Goal: Task Accomplishment & Management: Complete application form

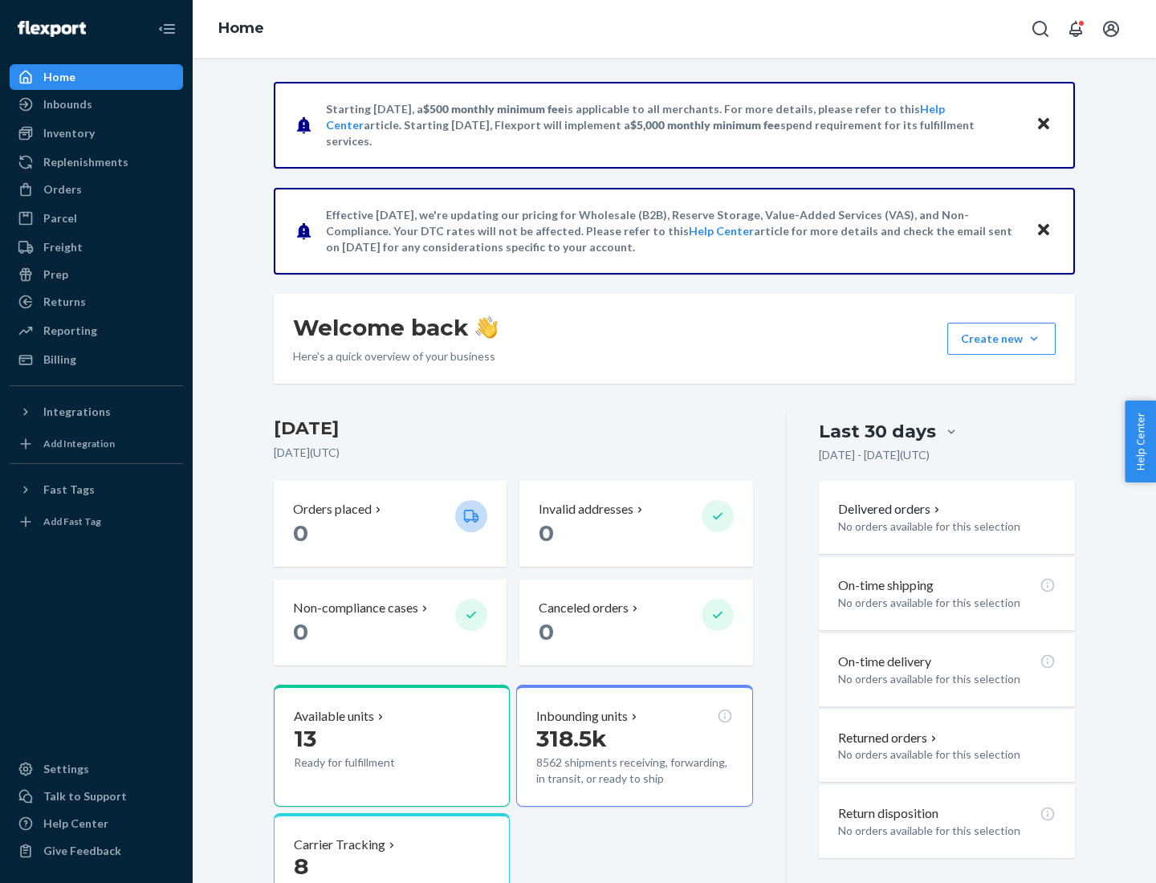
click at [1034, 339] on button "Create new Create new inbound Create new order Create new product" at bounding box center [1001, 339] width 108 height 32
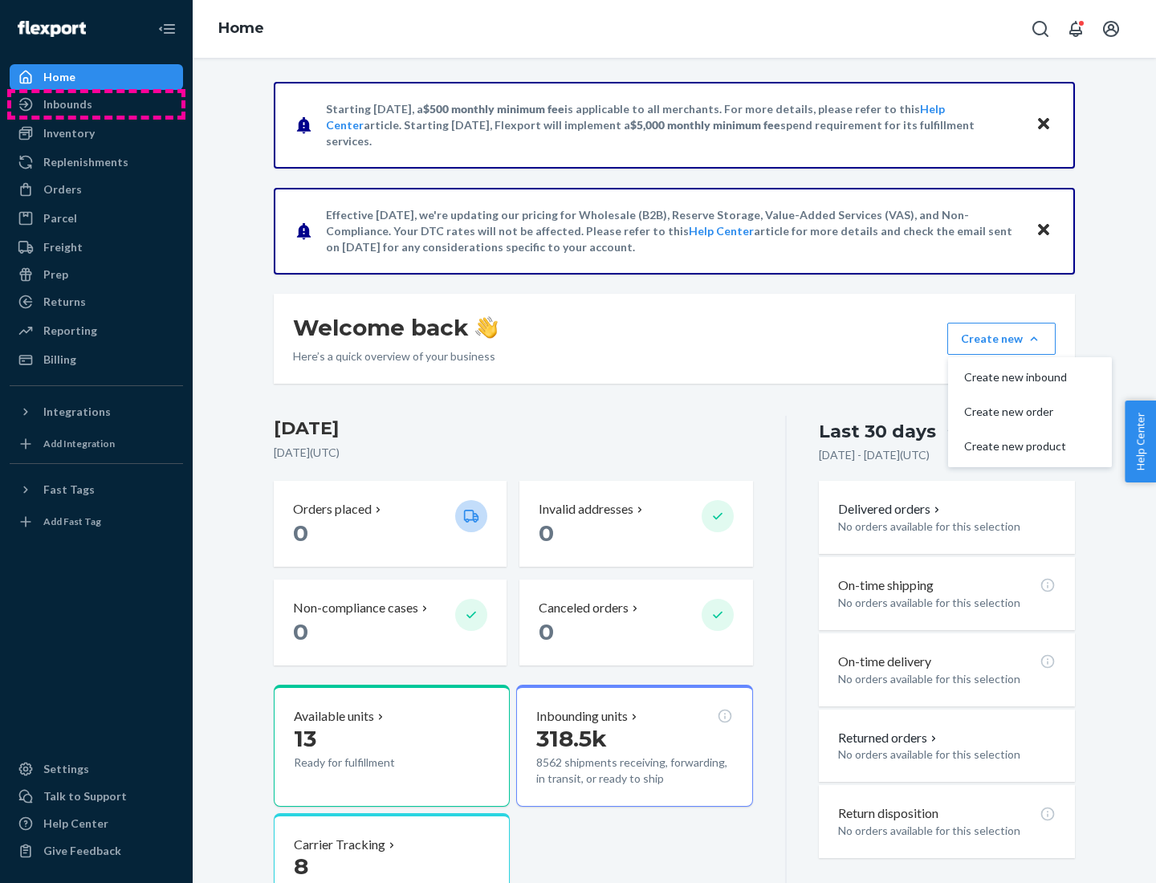
click at [96, 104] on div "Inbounds" at bounding box center [96, 104] width 170 height 22
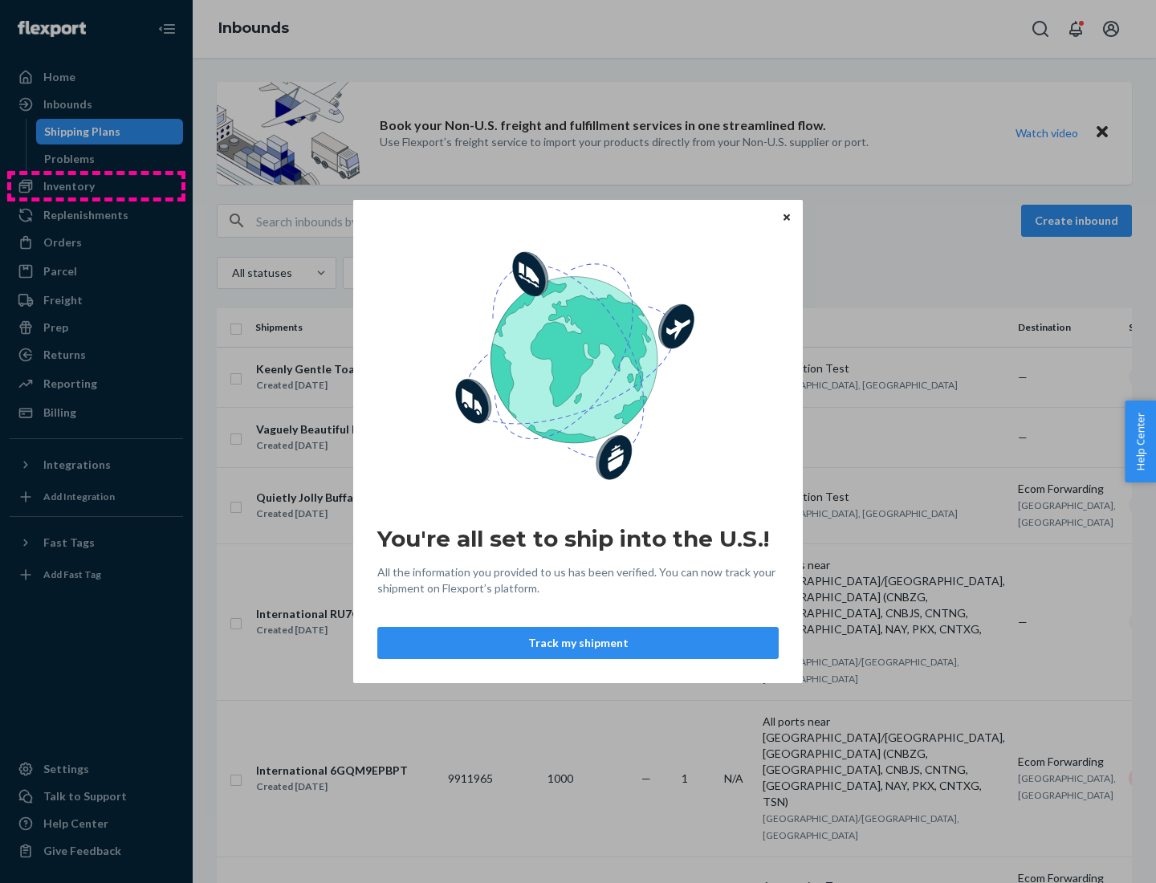
click at [96, 186] on div "You're all set to ship into the U.S.! All the information you provided to us ha…" at bounding box center [578, 441] width 1156 height 883
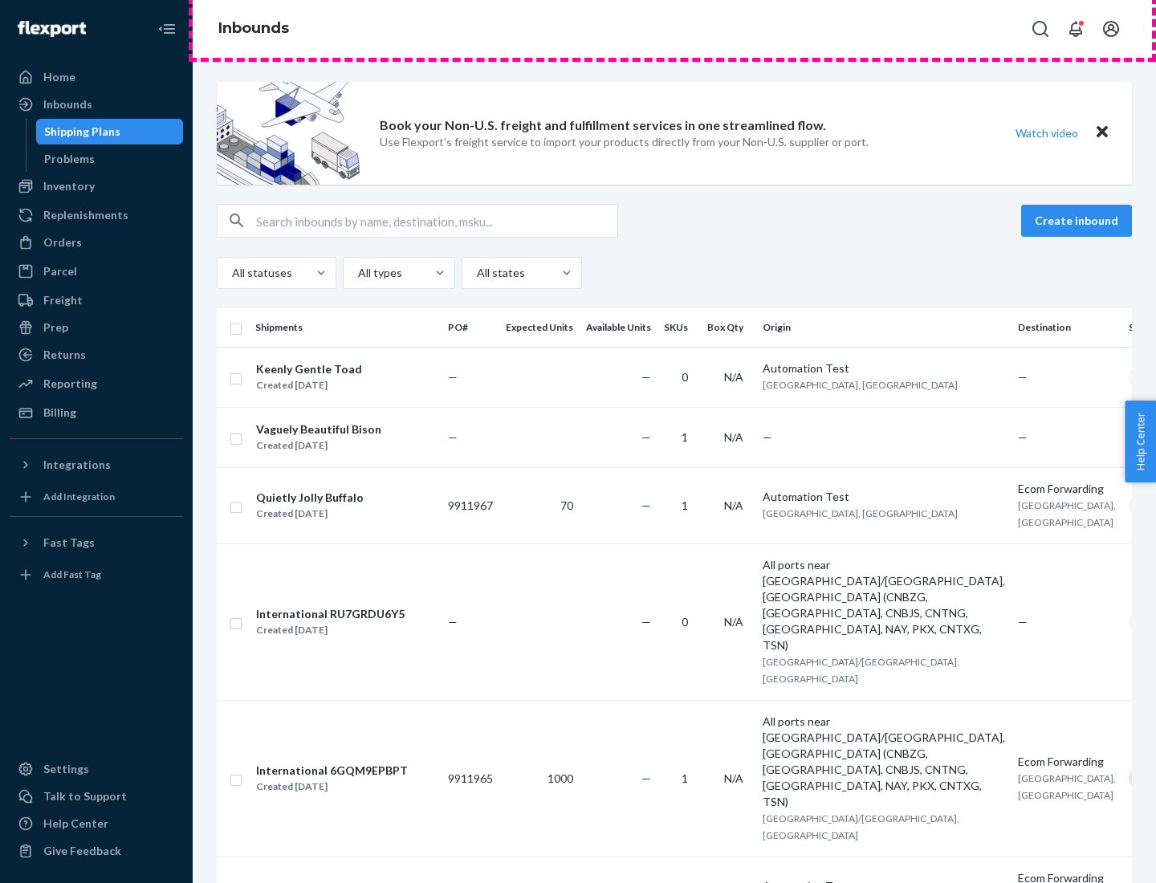
click at [674, 29] on div "Inbounds" at bounding box center [674, 29] width 963 height 58
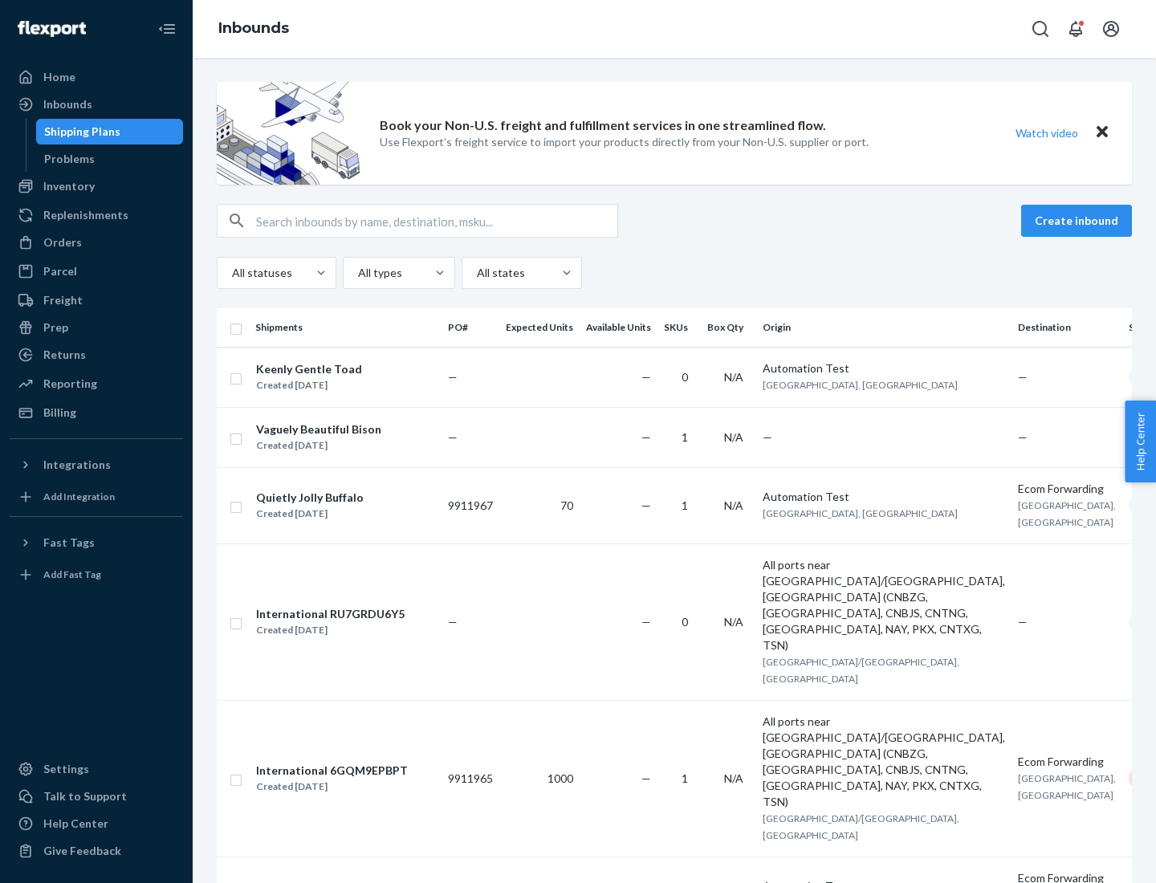
click at [674, 29] on div "Inbounds" at bounding box center [674, 29] width 963 height 58
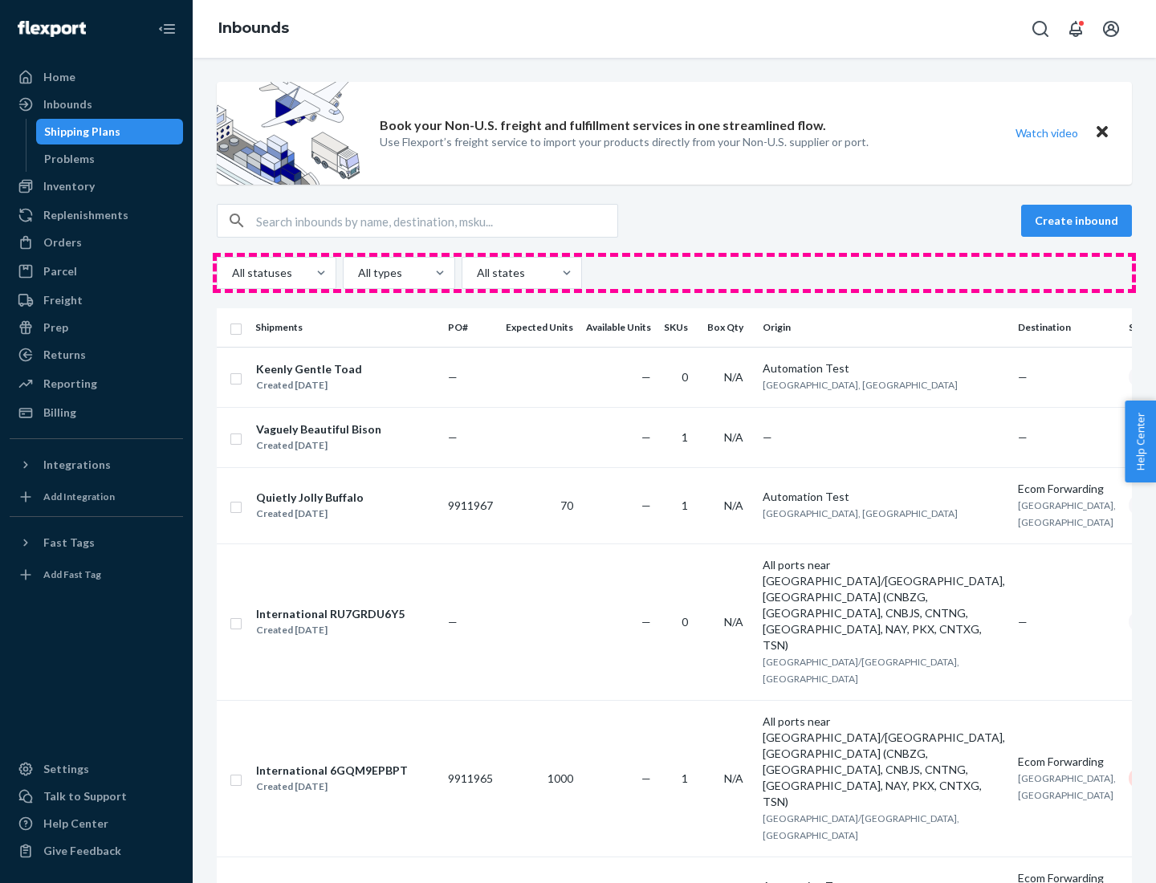
click at [674, 273] on div "All statuses All types All states" at bounding box center [674, 273] width 915 height 32
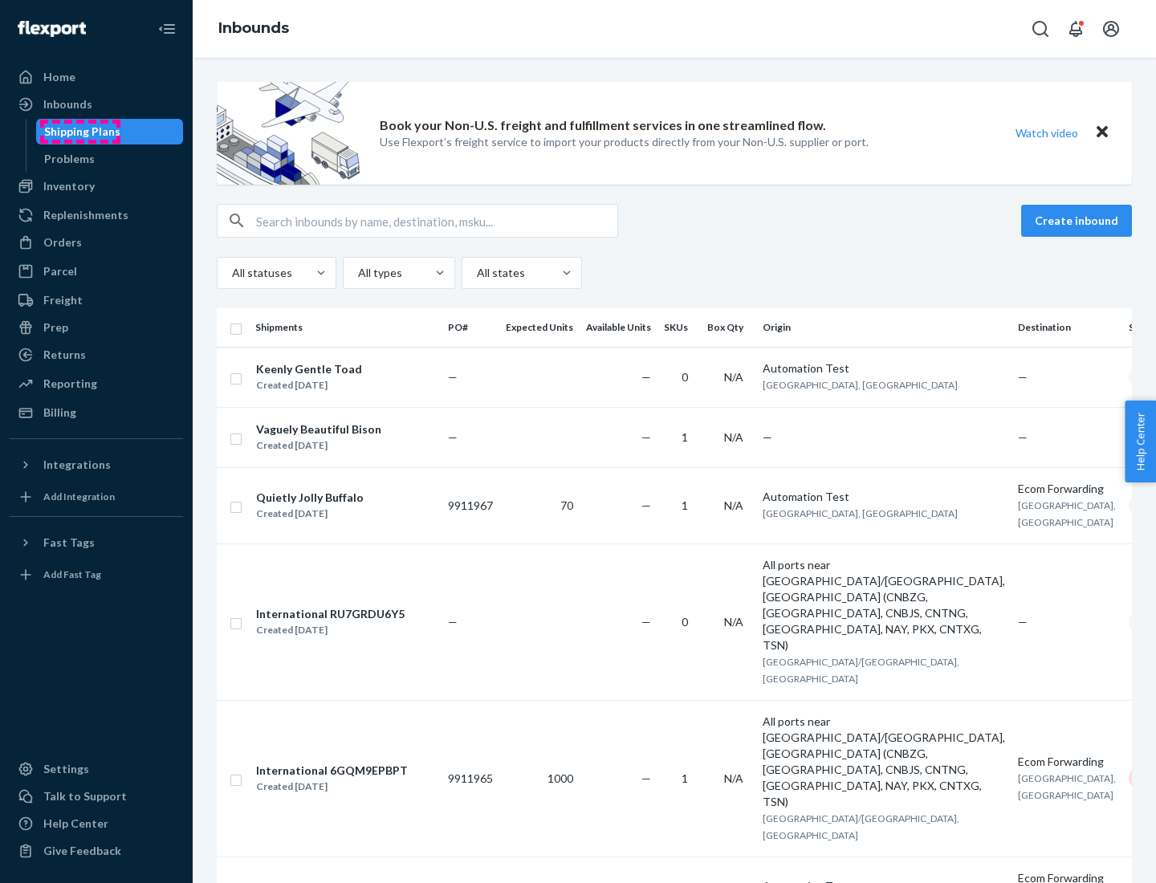
click at [79, 132] on div "Shipping Plans" at bounding box center [82, 132] width 76 height 16
click at [1079, 221] on button "Create inbound" at bounding box center [1076, 221] width 111 height 32
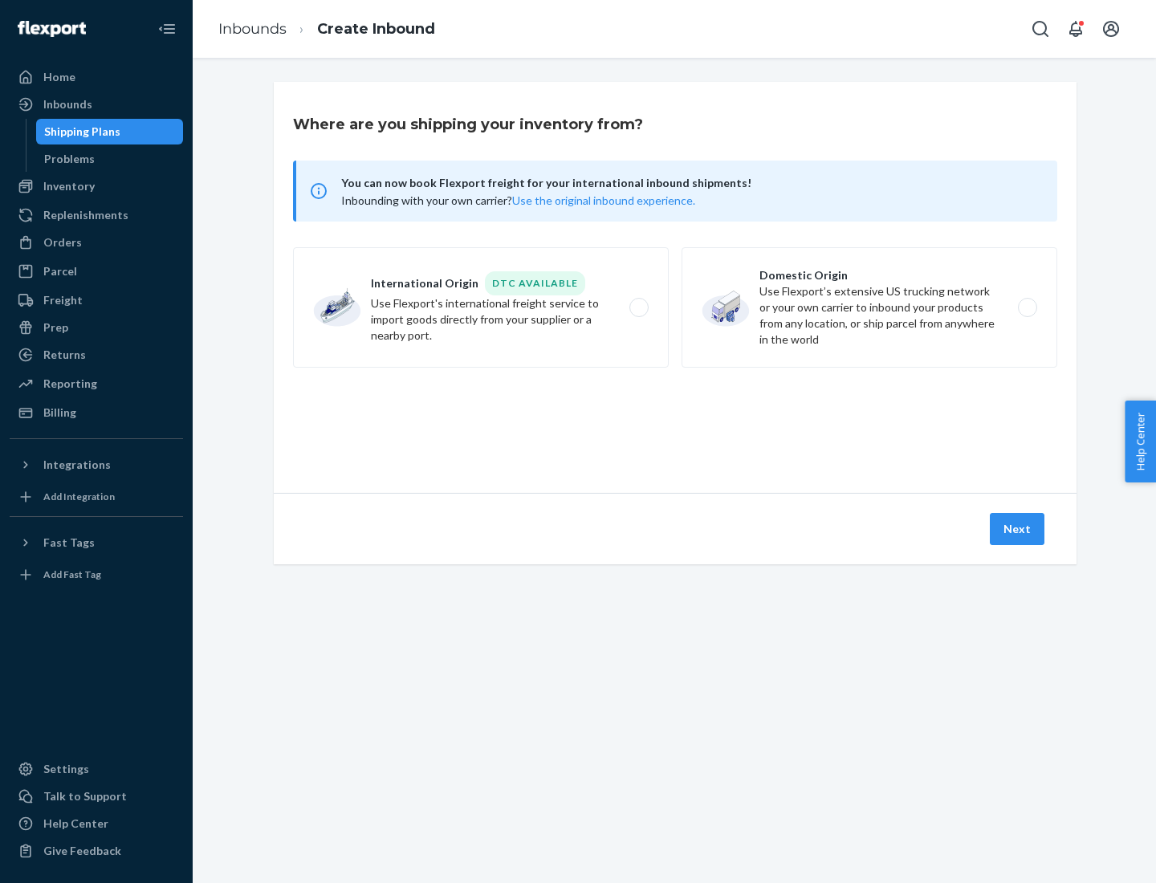
click at [481, 307] on label "International Origin DTC Available Use Flexport's international freight service…" at bounding box center [481, 307] width 376 height 120
click at [638, 307] on input "International Origin DTC Available Use Flexport's international freight service…" at bounding box center [643, 308] width 10 height 10
radio input "true"
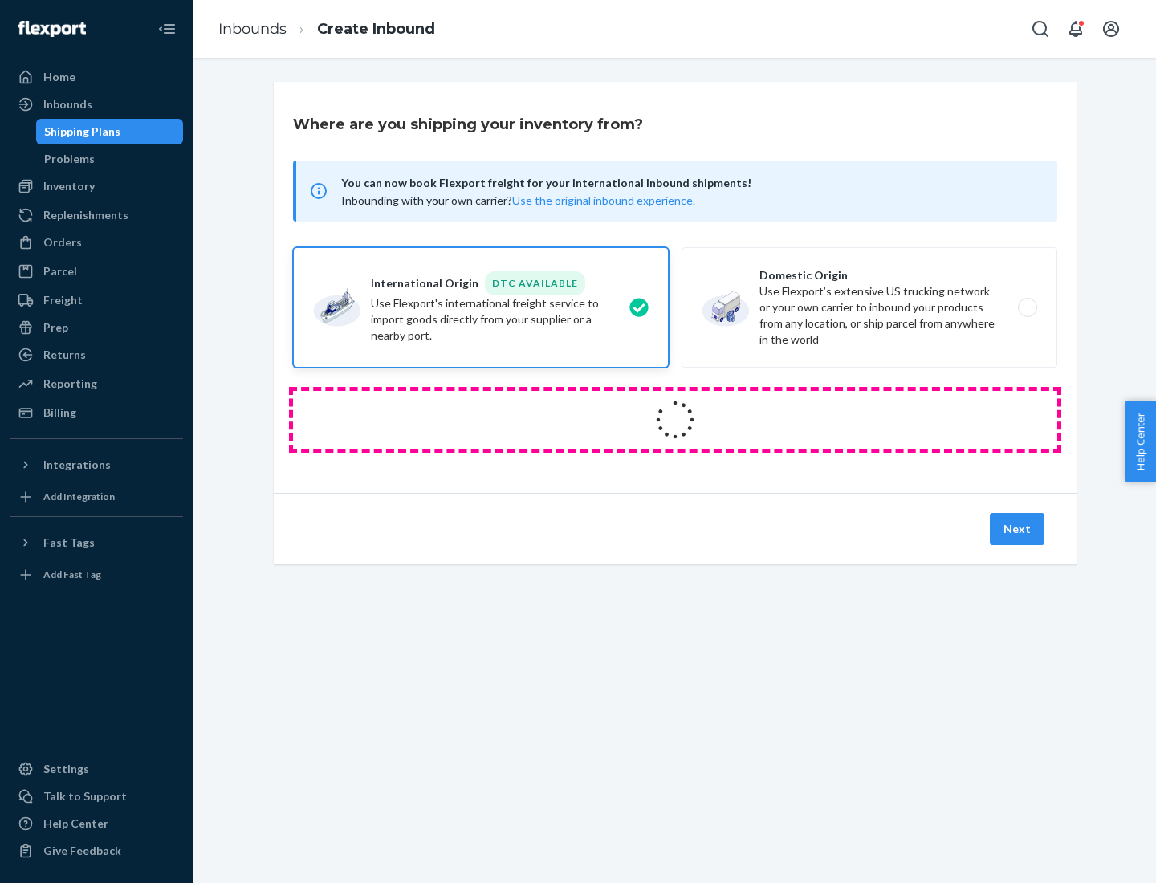
click at [675, 420] on icon at bounding box center [674, 419] width 45 height 45
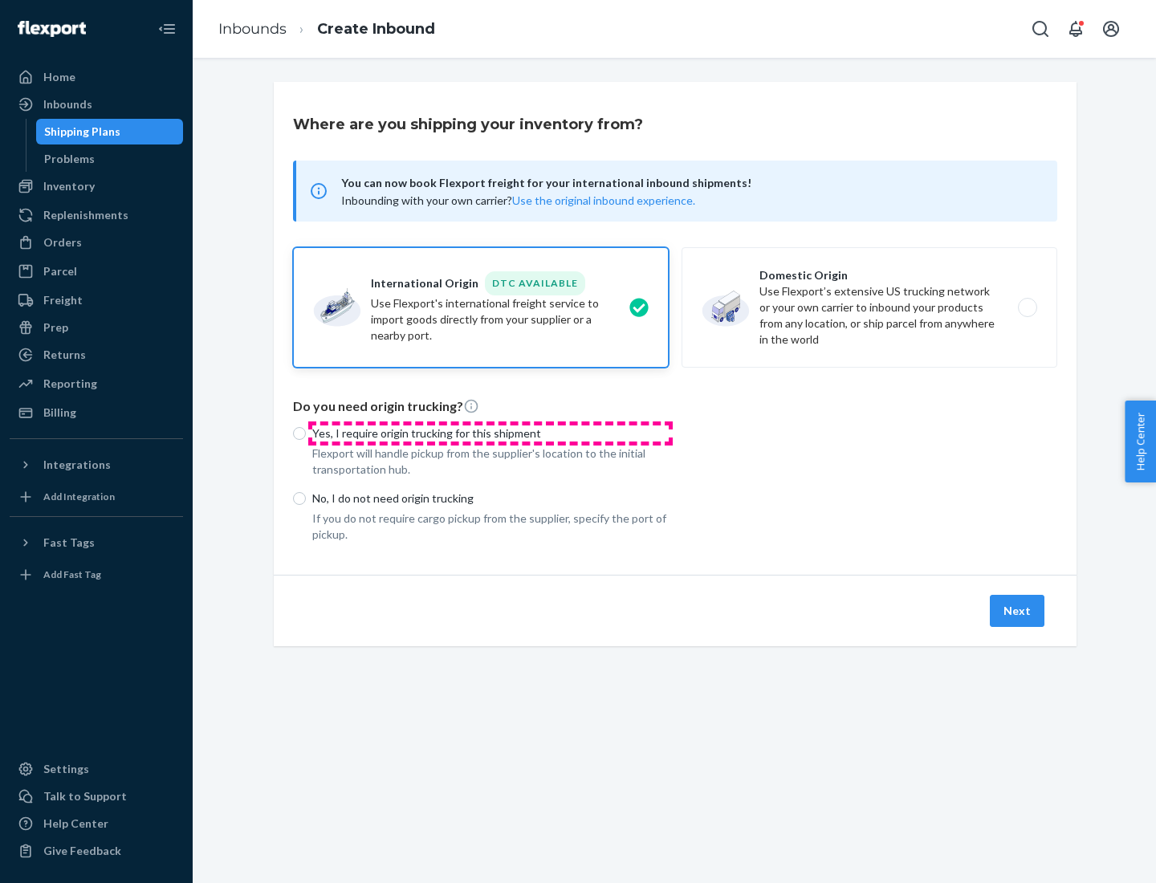
click at [490, 433] on p "Yes, I require origin trucking for this shipment" at bounding box center [490, 433] width 356 height 16
click at [306, 433] on input "Yes, I require origin trucking for this shipment" at bounding box center [299, 433] width 13 height 13
radio input "true"
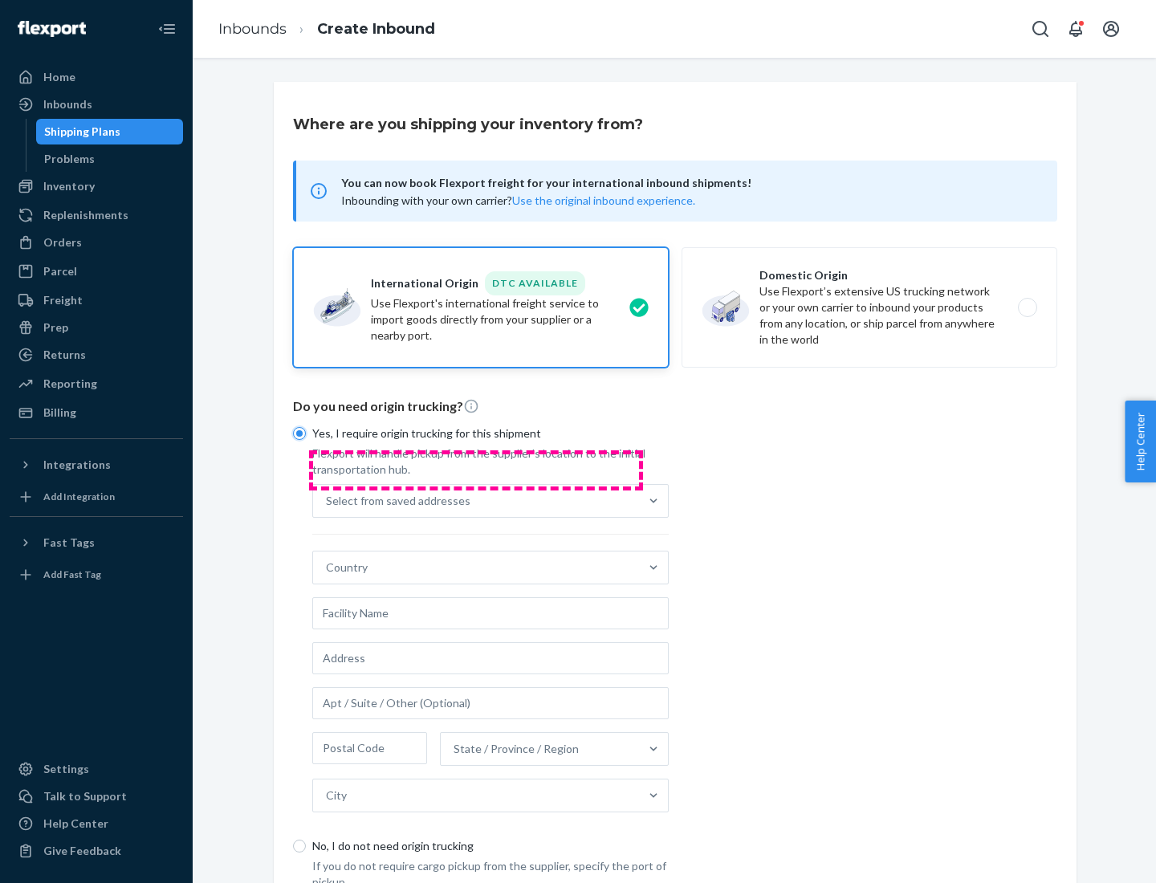
scroll to position [30, 0]
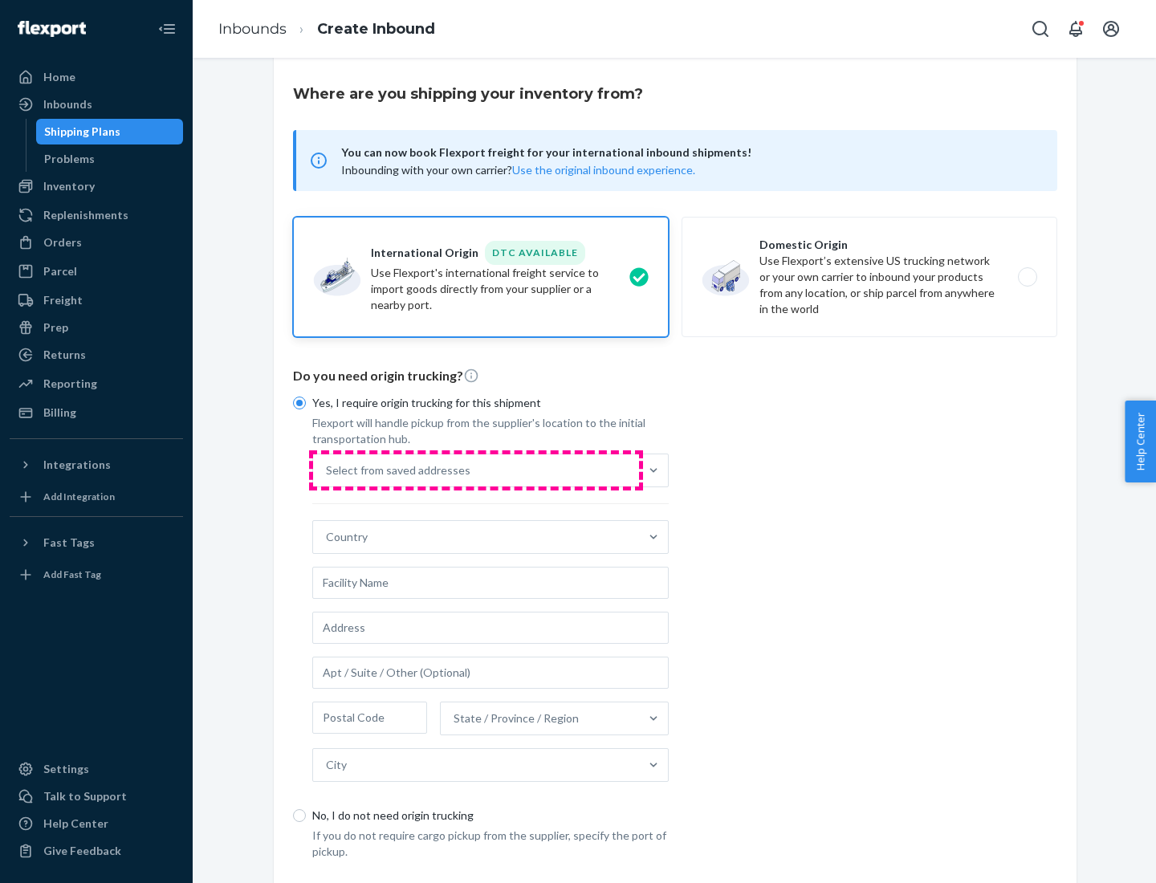
click at [476, 469] on div "Select from saved addresses" at bounding box center [476, 470] width 326 height 32
click at [327, 469] on input "Select from saved addresses" at bounding box center [327, 470] width 2 height 16
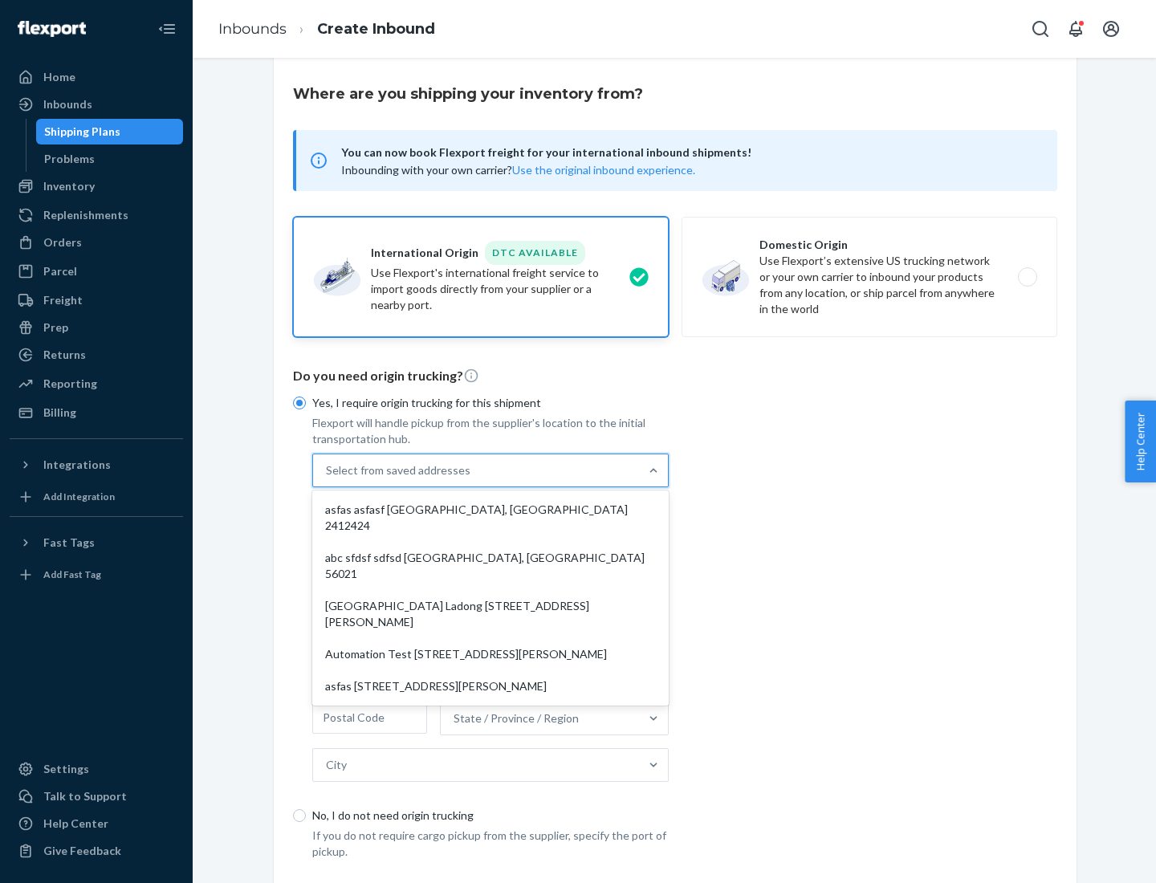
scroll to position [70, 0]
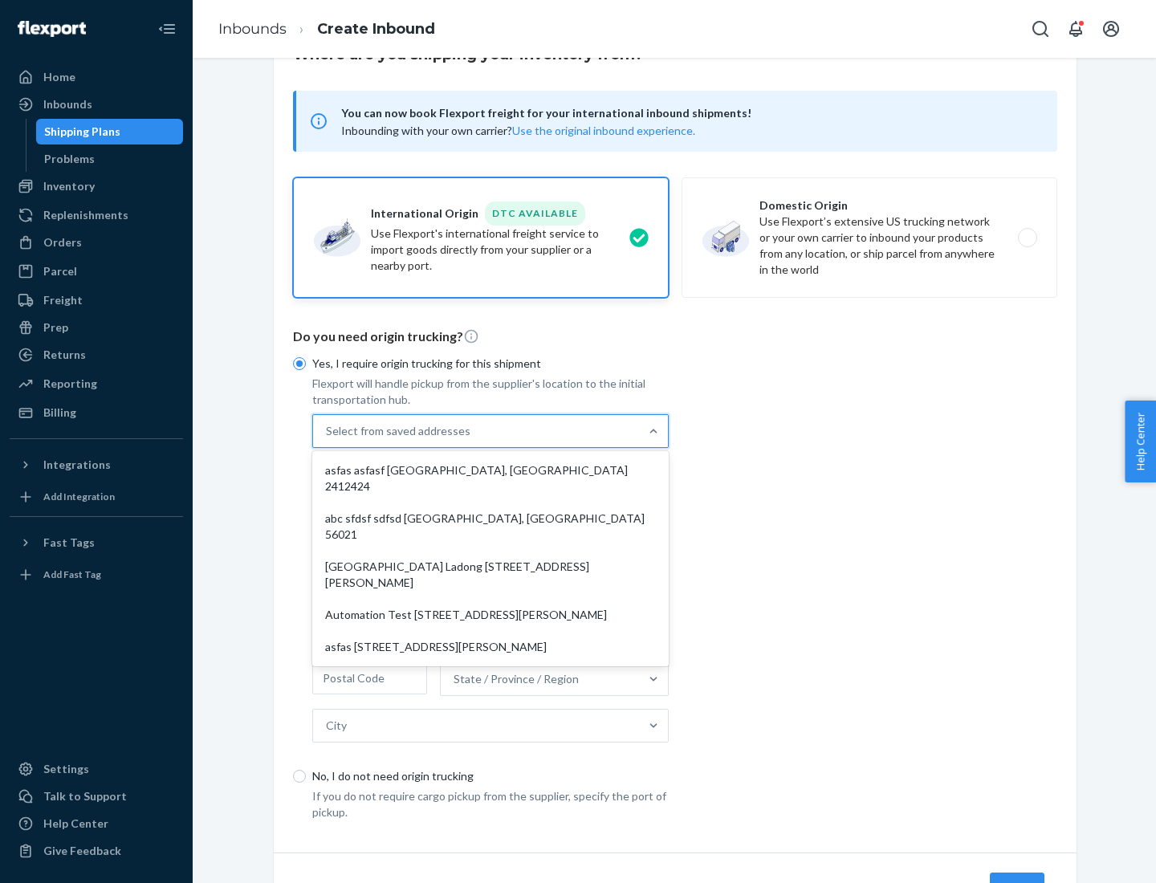
click at [490, 469] on div "asfas asfasf [GEOGRAPHIC_DATA], [GEOGRAPHIC_DATA] 2412424" at bounding box center [490, 478] width 350 height 48
click at [327, 439] on input "option asfas asfasf [GEOGRAPHIC_DATA], [GEOGRAPHIC_DATA] 2412424 focused, 1 of …" at bounding box center [327, 431] width 2 height 16
type input "asfas"
type input "asfasf"
type input "2412424"
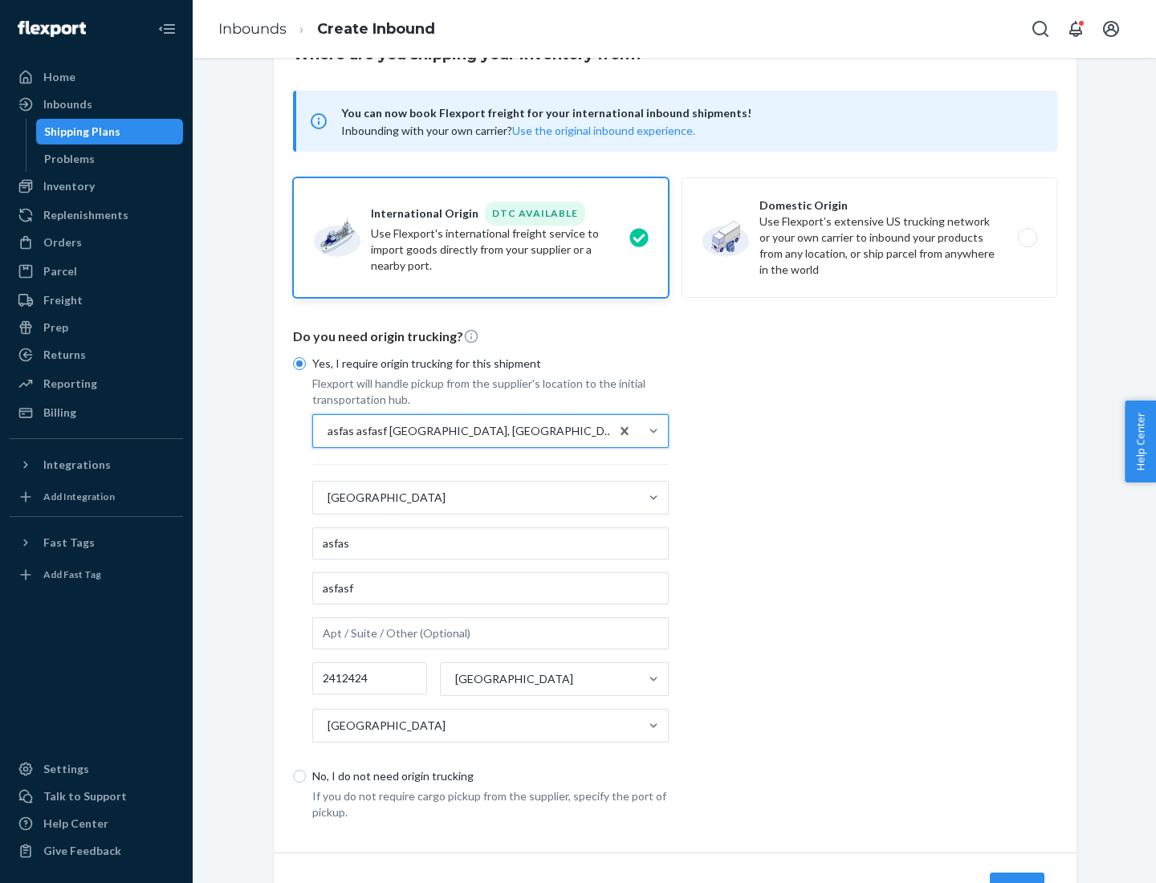
scroll to position [149, 0]
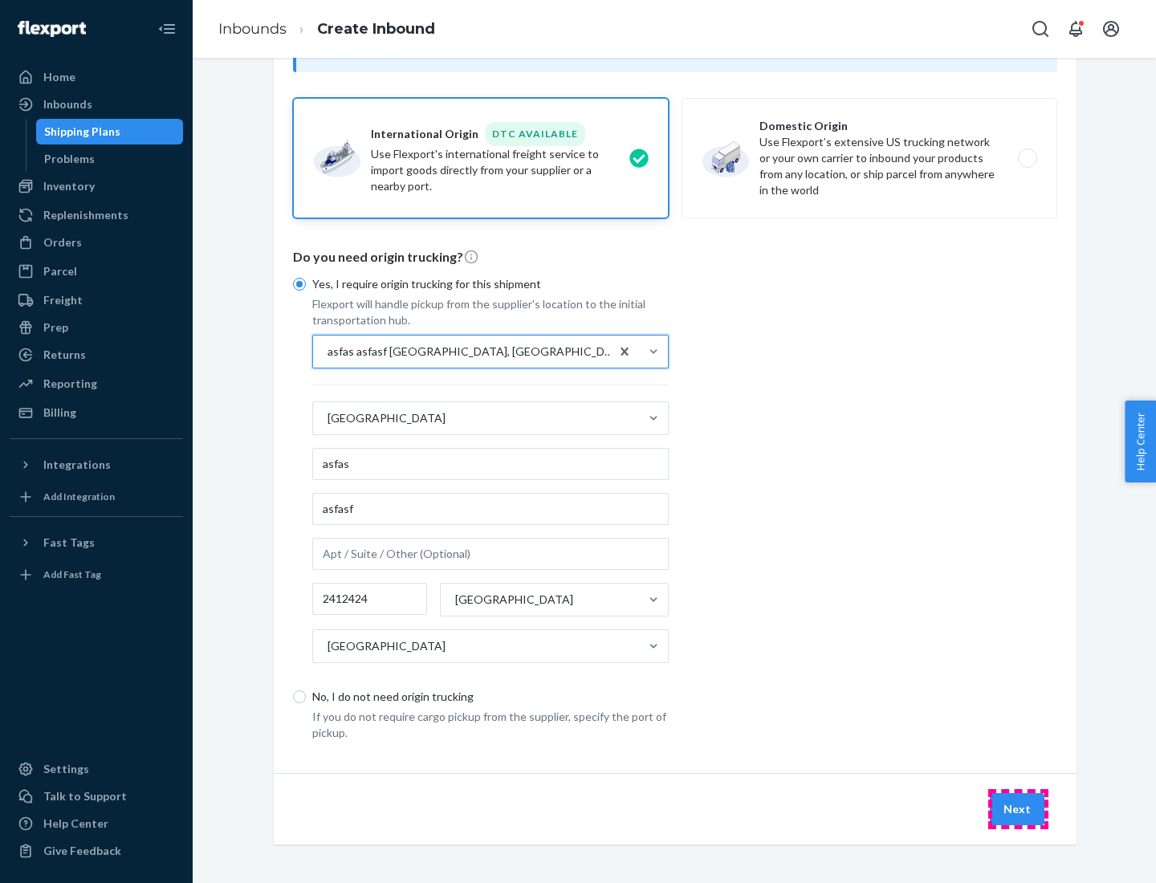
click at [1018, 808] on button "Next" at bounding box center [1016, 809] width 55 height 32
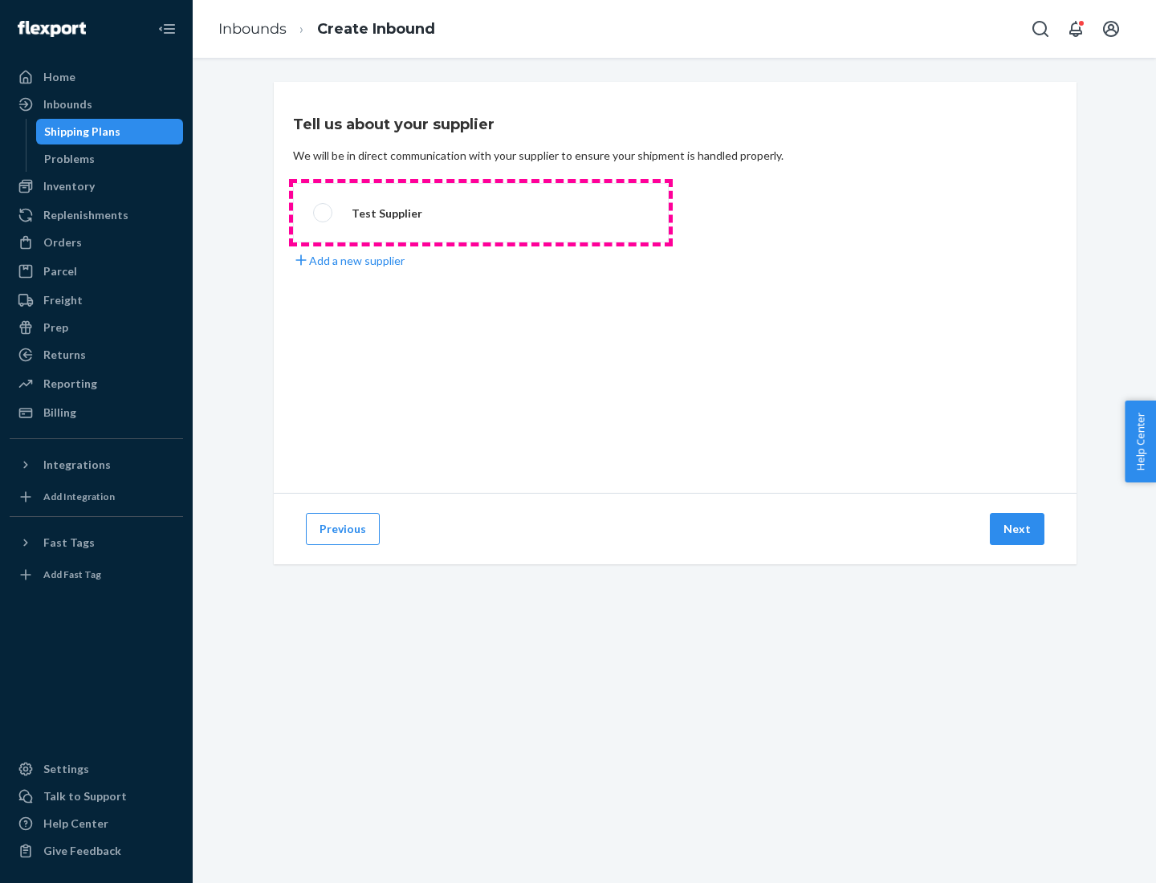
click at [481, 213] on label "Test Supplier" at bounding box center [481, 212] width 376 height 59
click at [323, 213] on input "Test Supplier" at bounding box center [318, 213] width 10 height 10
radio input "true"
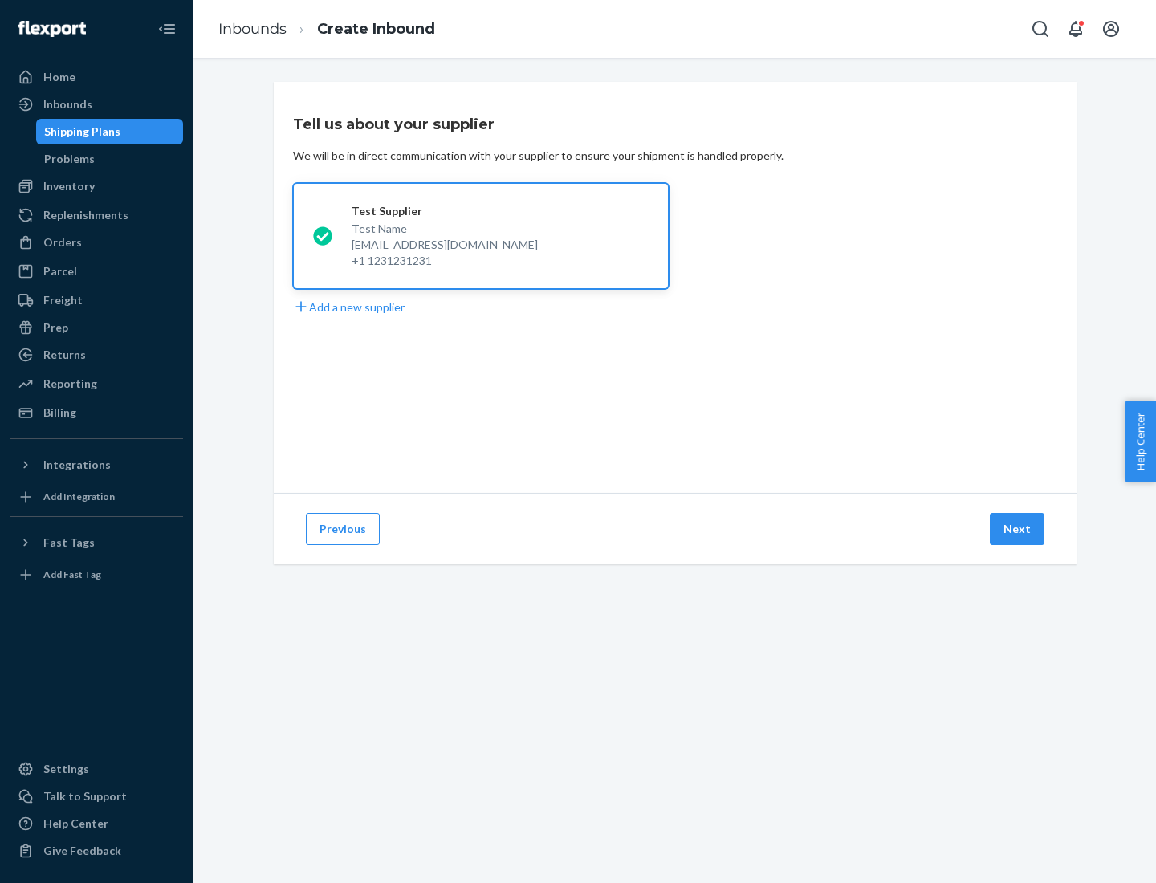
click at [1018, 529] on button "Next" at bounding box center [1016, 529] width 55 height 32
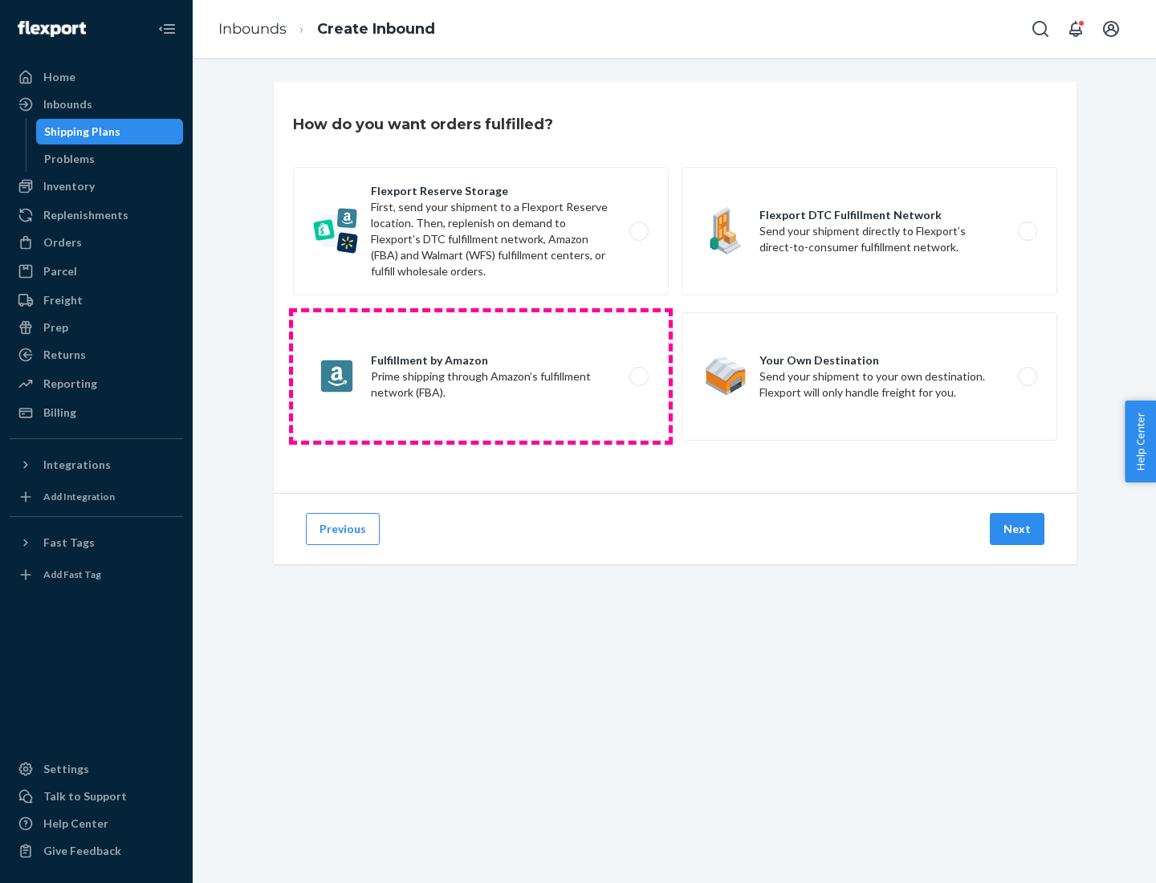
click at [481, 376] on label "Fulfillment by Amazon Prime shipping through Amazon’s fulfillment network (FBA)." at bounding box center [481, 376] width 376 height 128
click at [638, 376] on input "Fulfillment by Amazon Prime shipping through Amazon’s fulfillment network (FBA)." at bounding box center [643, 377] width 10 height 10
radio input "true"
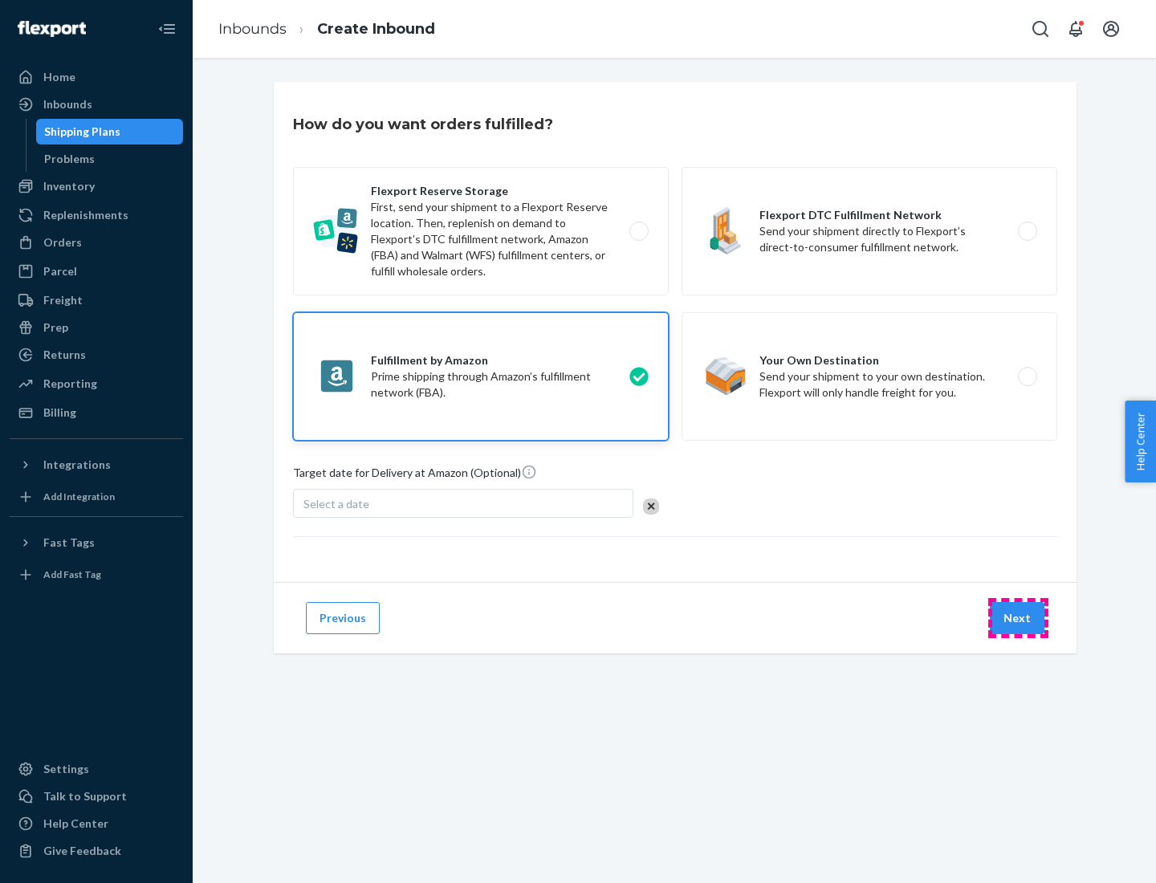
click at [1018, 618] on button "Next" at bounding box center [1016, 618] width 55 height 32
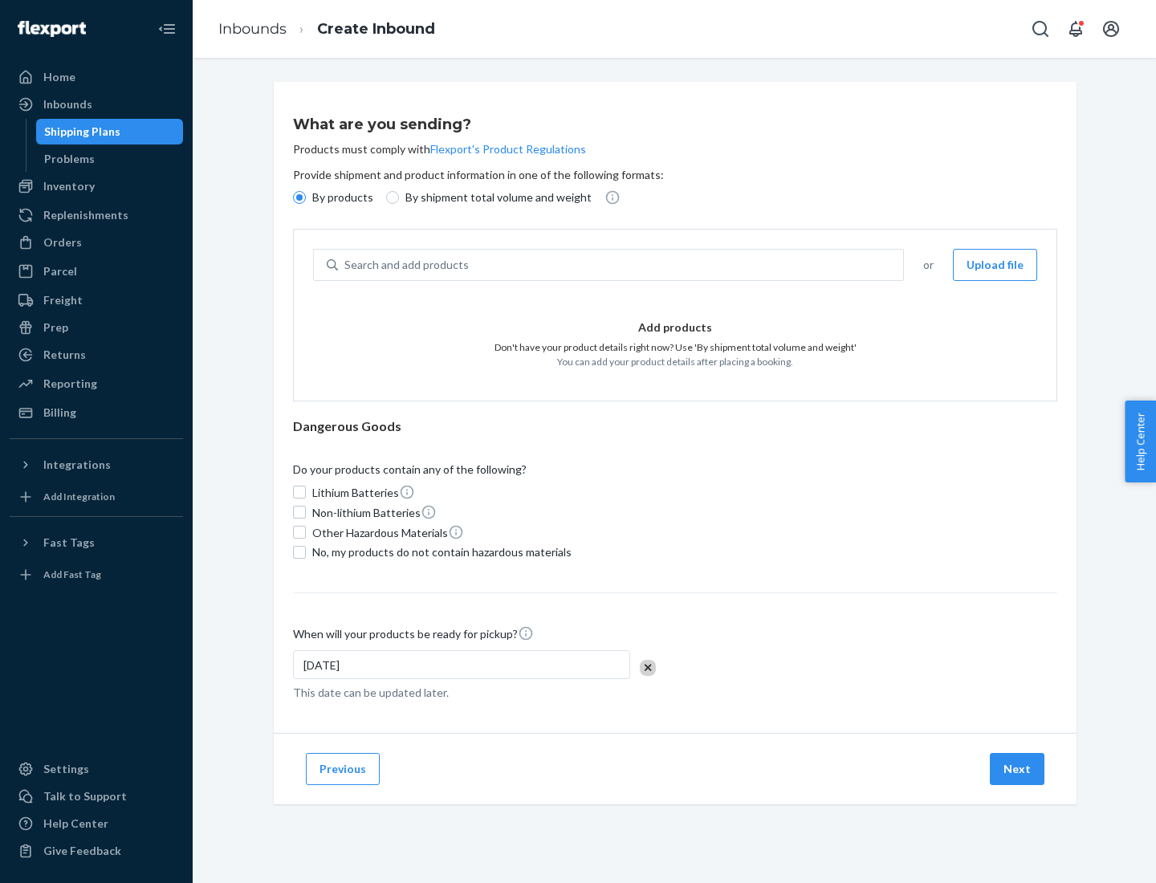
click at [494, 197] on p "By shipment total volume and weight" at bounding box center [498, 197] width 186 height 16
click at [399, 197] on input "By shipment total volume and weight" at bounding box center [392, 197] width 13 height 13
radio input "true"
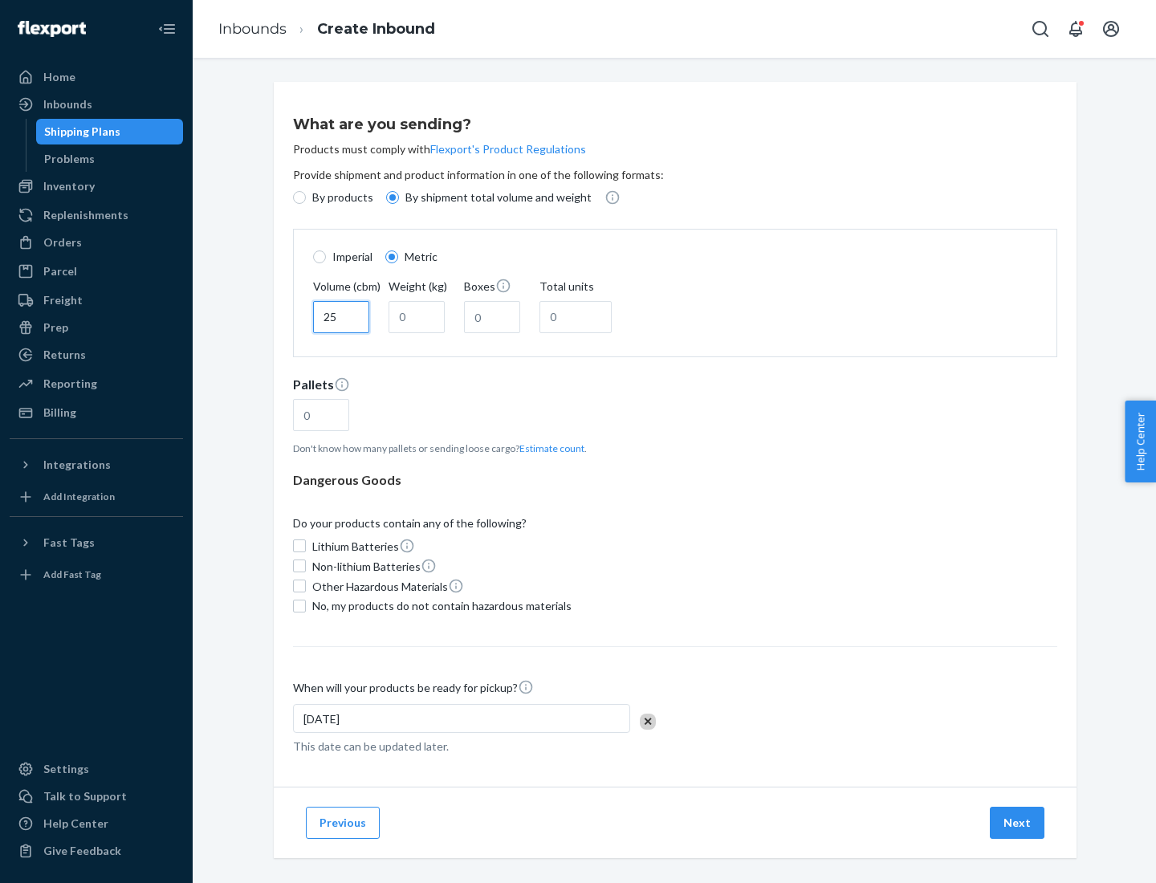
type input "25"
type input "100"
type input "50"
type input "500"
click at [548, 448] on button "Estimate count" at bounding box center [551, 448] width 65 height 14
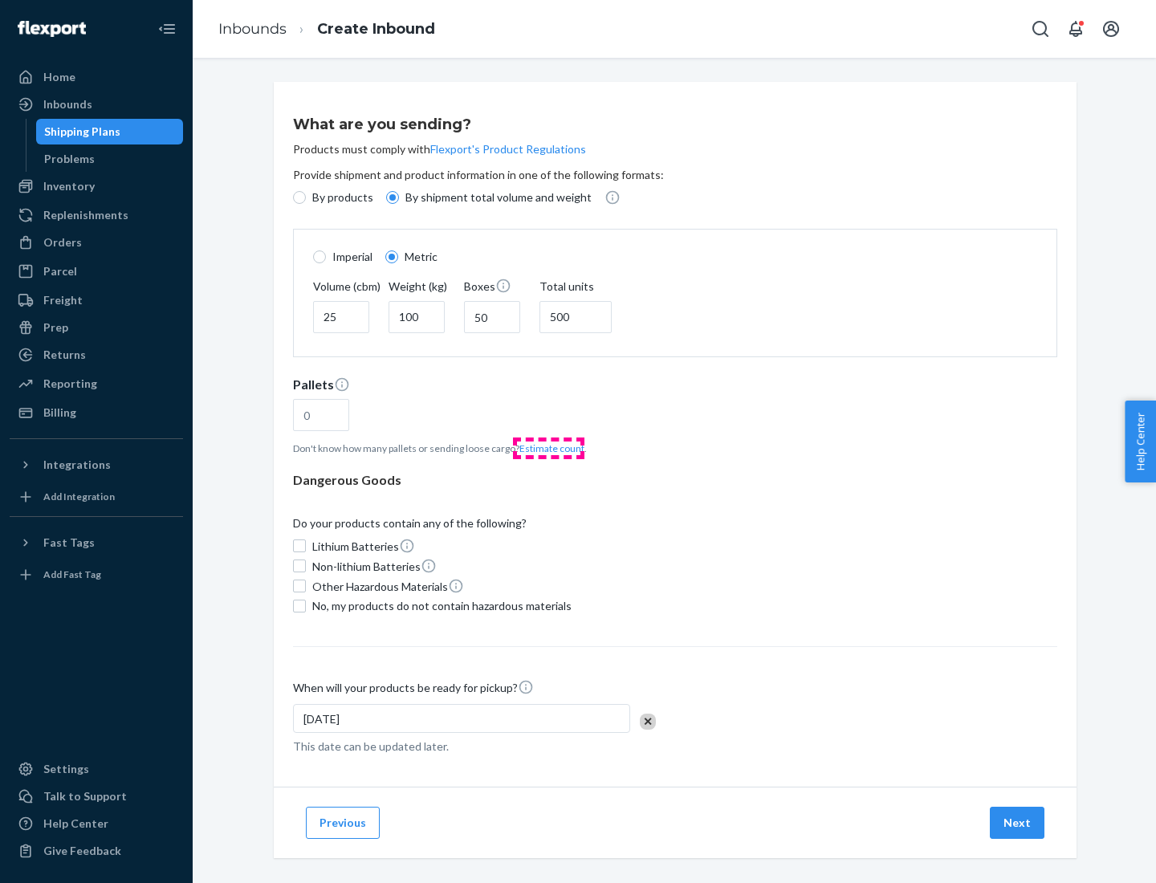
type input "16"
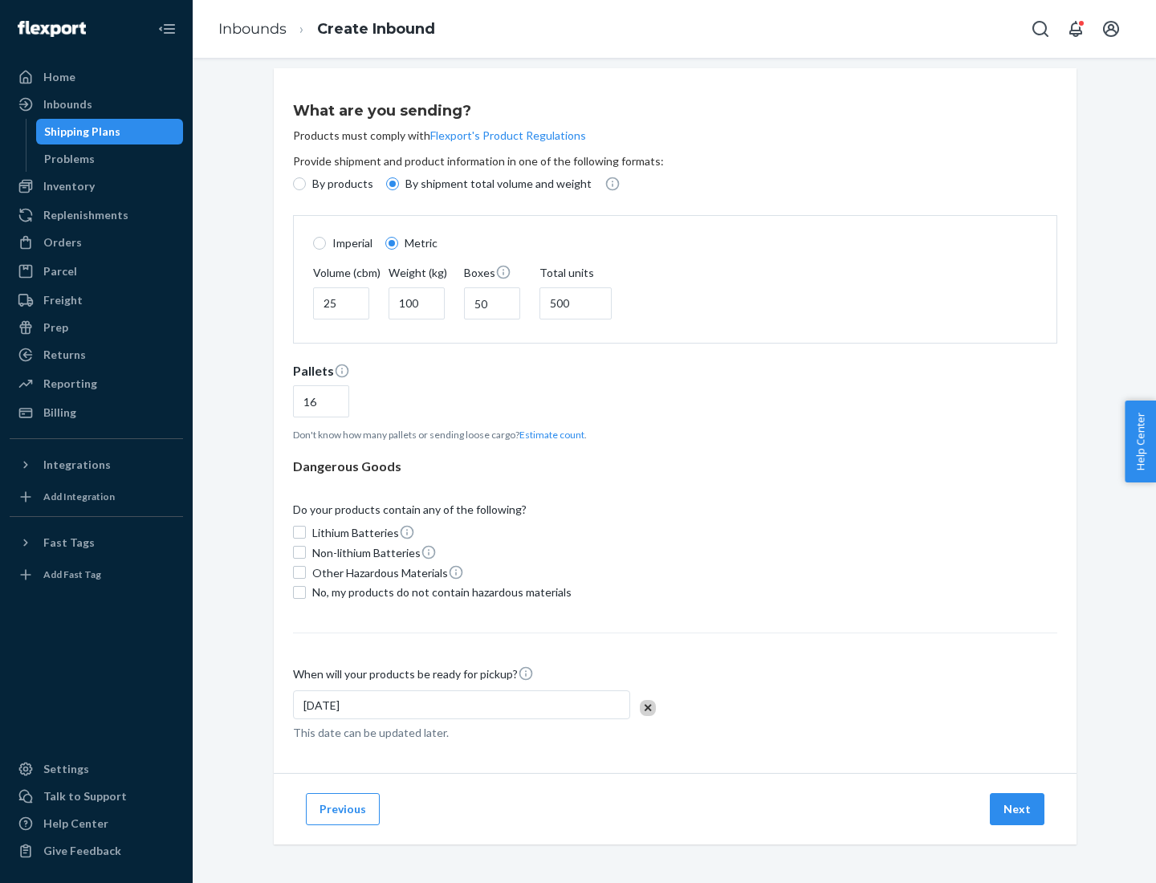
click at [439, 591] on span "No, my products do not contain hazardous materials" at bounding box center [441, 592] width 259 height 16
click at [306, 591] on input "No, my products do not contain hazardous materials" at bounding box center [299, 592] width 13 height 13
checkbox input "true"
click at [1018, 808] on button "Next" at bounding box center [1016, 809] width 55 height 32
